Goal: Information Seeking & Learning: Learn about a topic

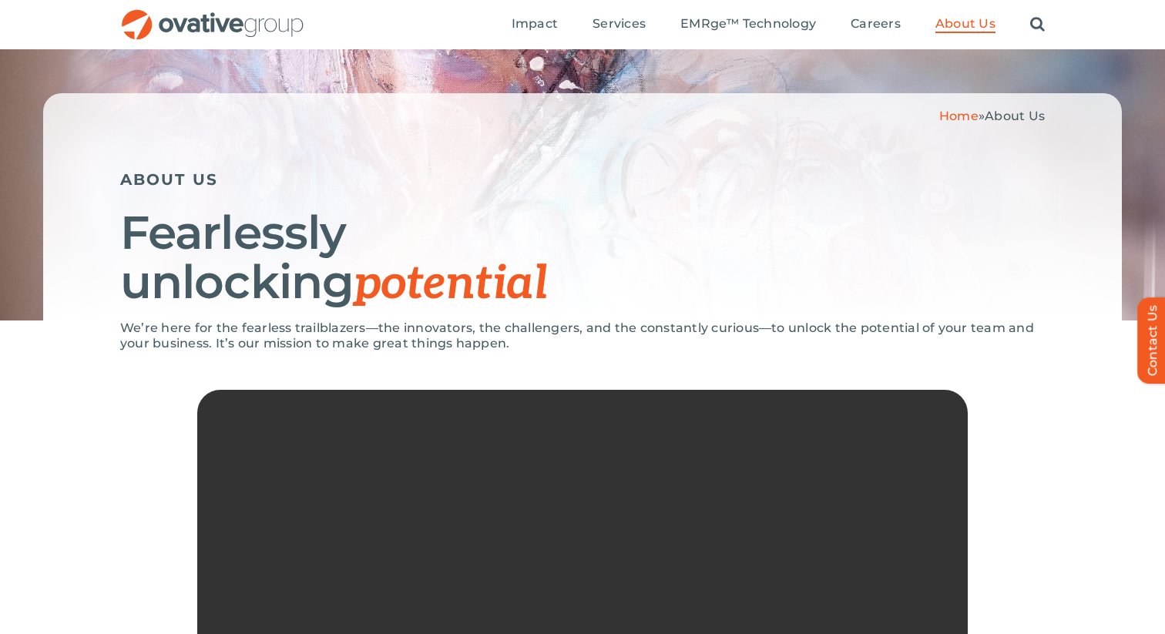
scroll to position [59, 0]
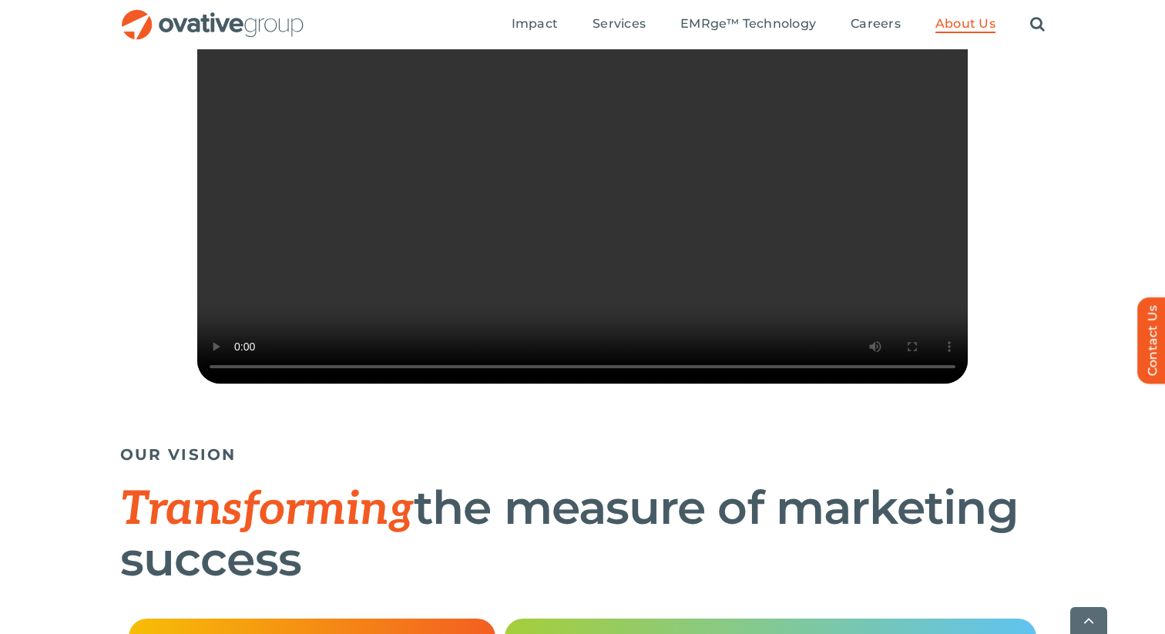
drag, startPoint x: 123, startPoint y: 176, endPoint x: 338, endPoint y: 633, distance: 505.3
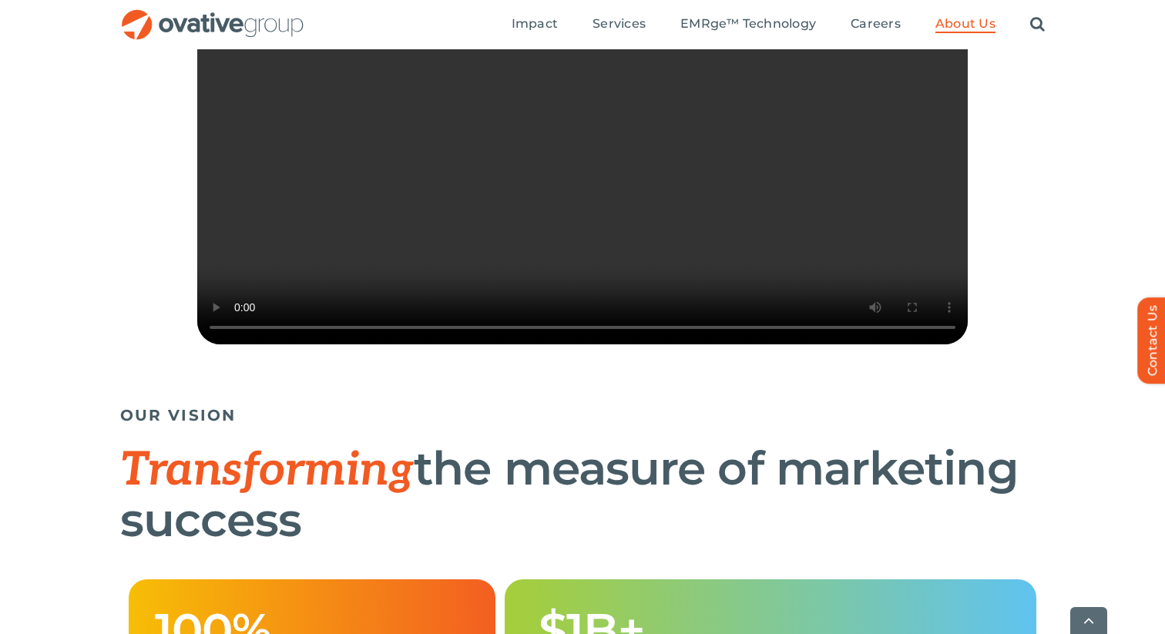
click at [366, 545] on h1 "Transforming the measure of marketing success" at bounding box center [582, 494] width 925 height 101
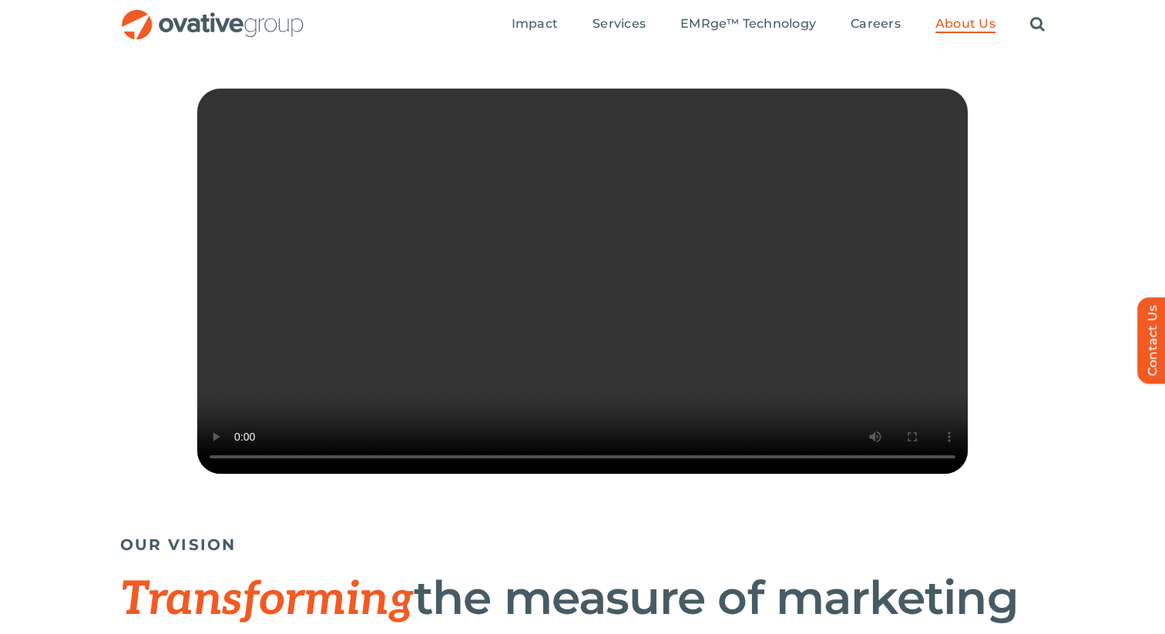
scroll to position [0, 0]
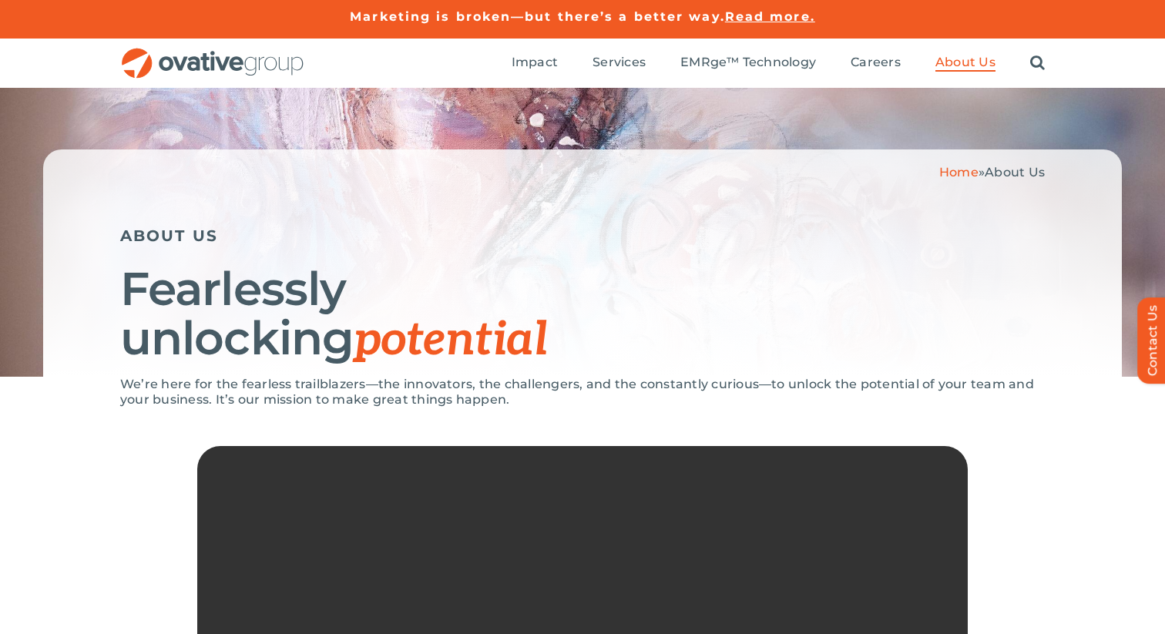
click at [119, 232] on div "Home » About Us ABOUT US Fearlessly unlocking potential" at bounding box center [582, 262] width 1079 height 227
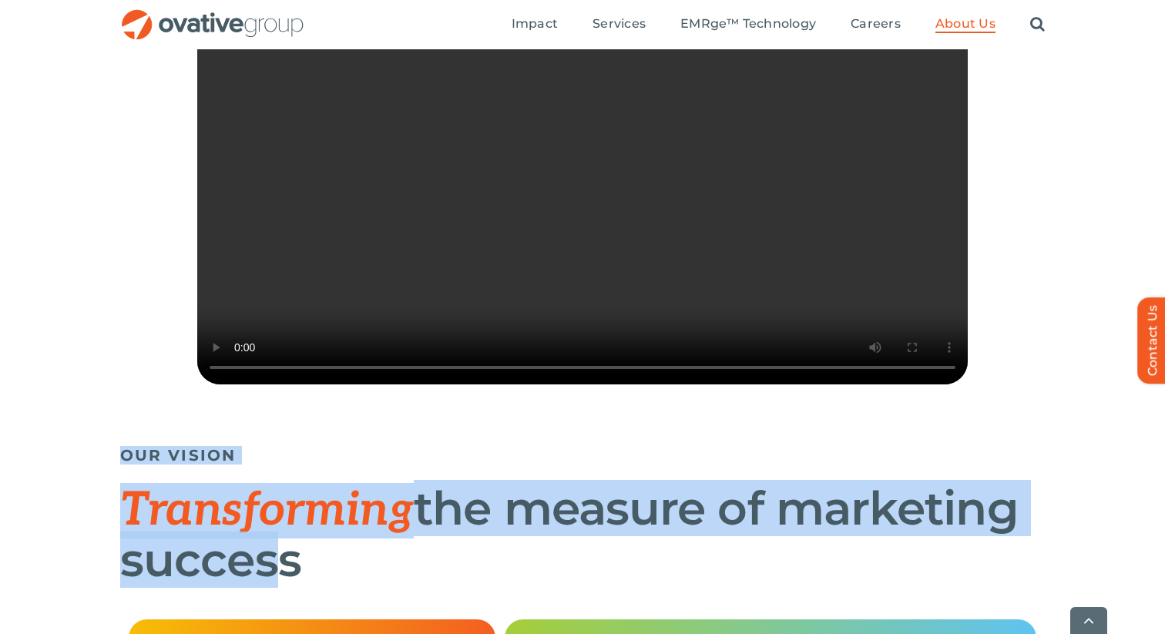
scroll to position [465, 0]
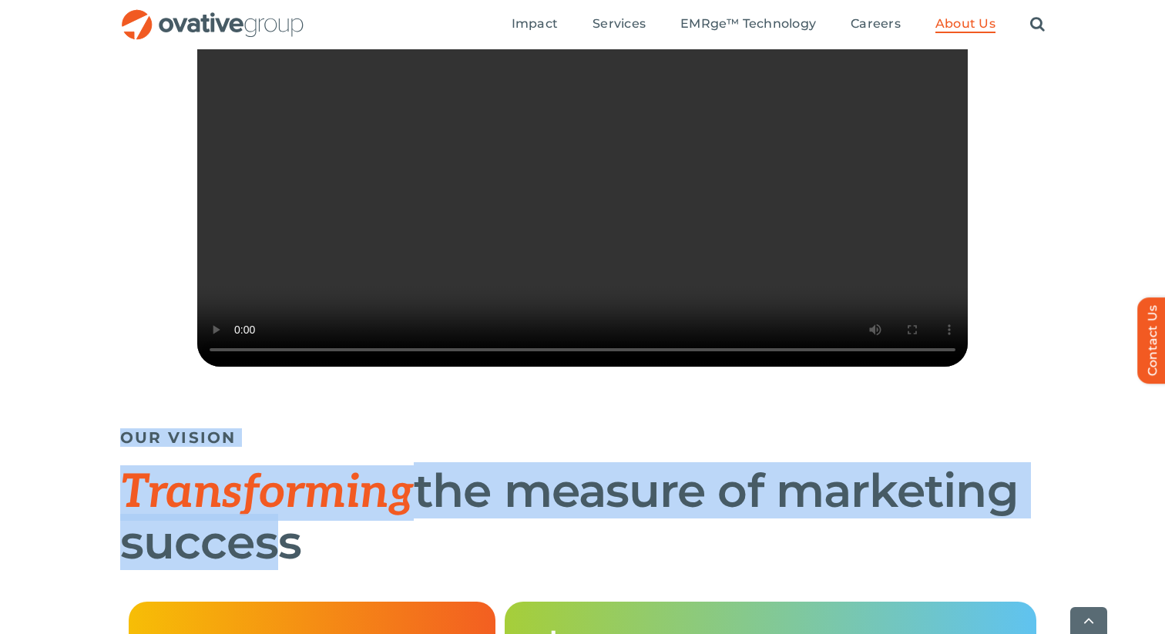
drag, startPoint x: 119, startPoint y: 232, endPoint x: 299, endPoint y: 592, distance: 402.1
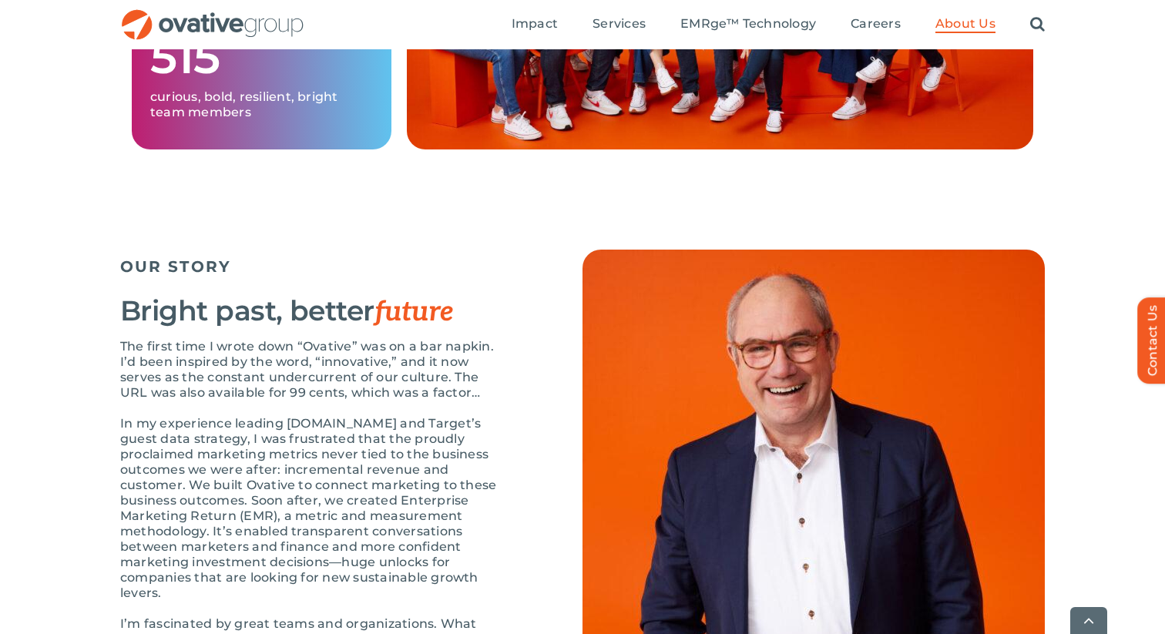
scroll to position [1460, 0]
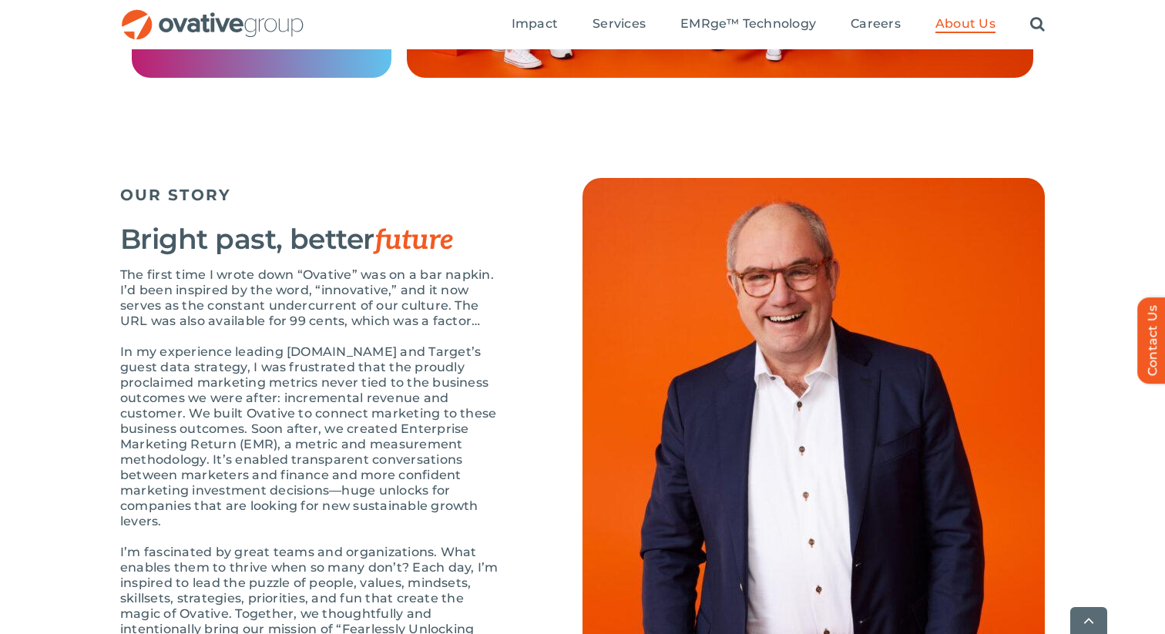
click at [306, 420] on p "In my experience leading Target.com and Target’s guest data strategy, I was fru…" at bounding box center [312, 436] width 385 height 185
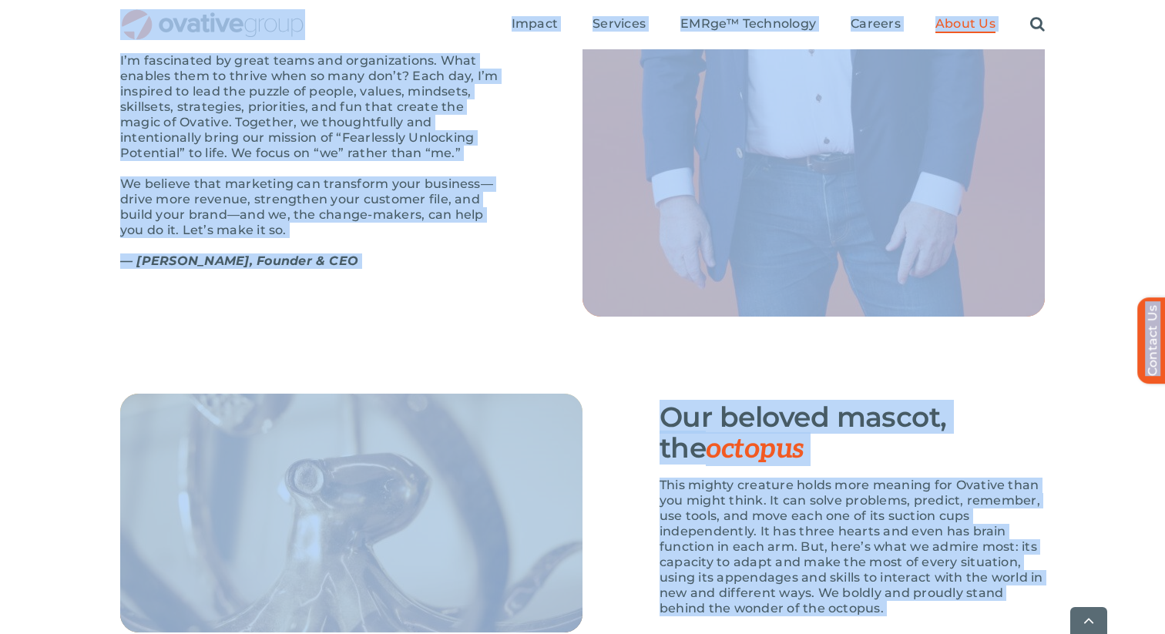
scroll to position [2113, 0]
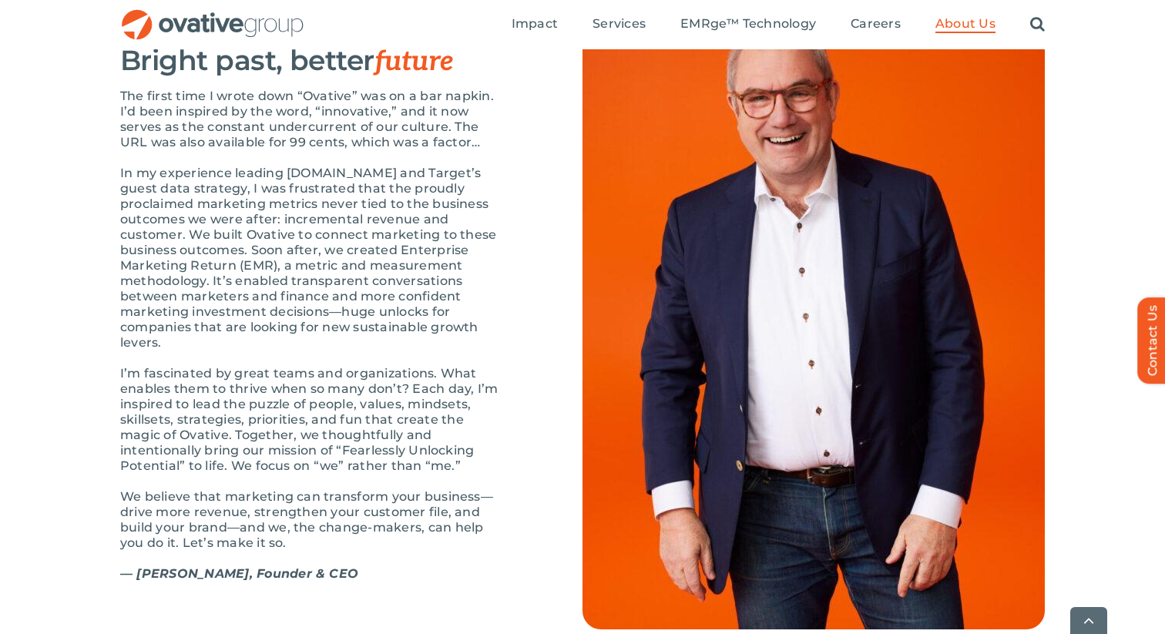
scroll to position [1640, 0]
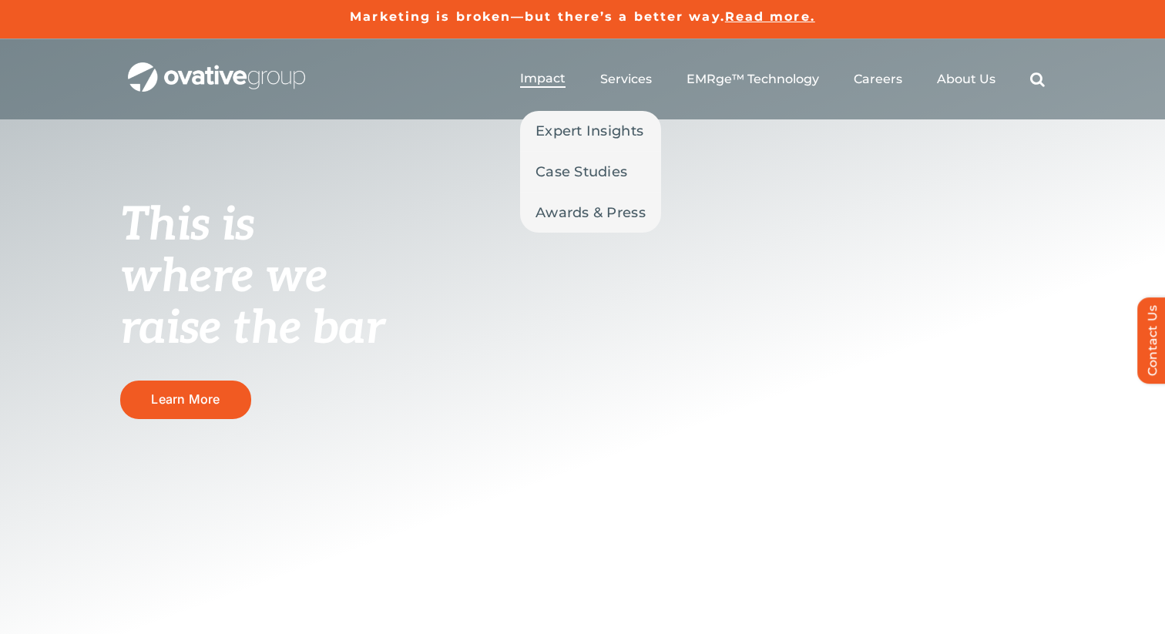
click at [536, 79] on span "Impact" at bounding box center [542, 78] width 45 height 15
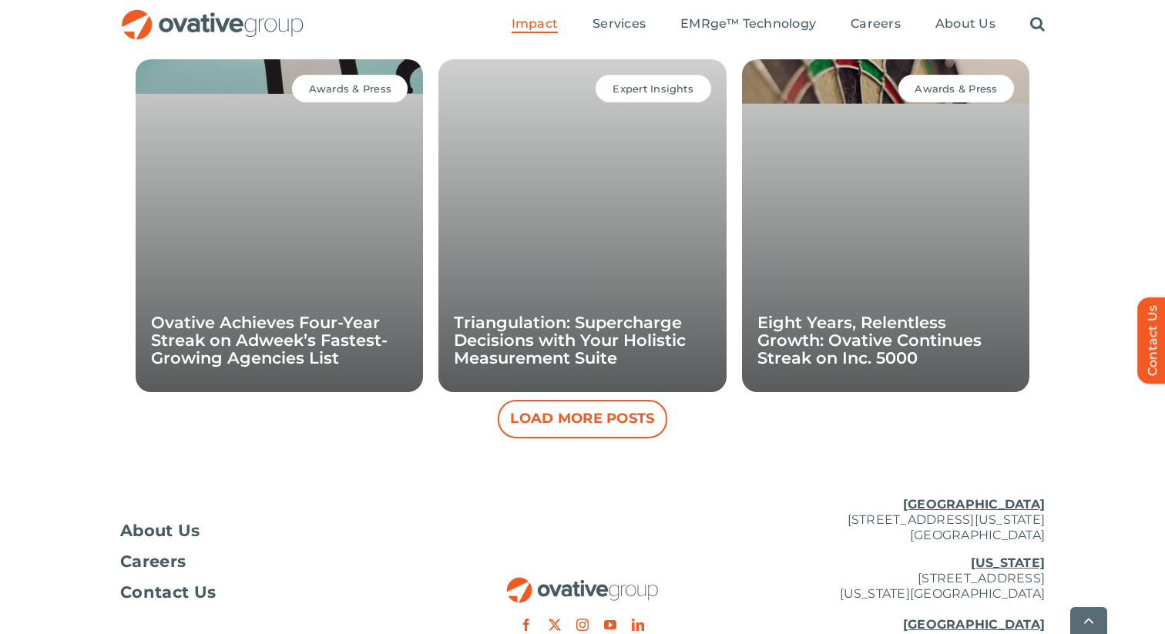
scroll to position [1593, 0]
